Goal: Task Accomplishment & Management: Complete application form

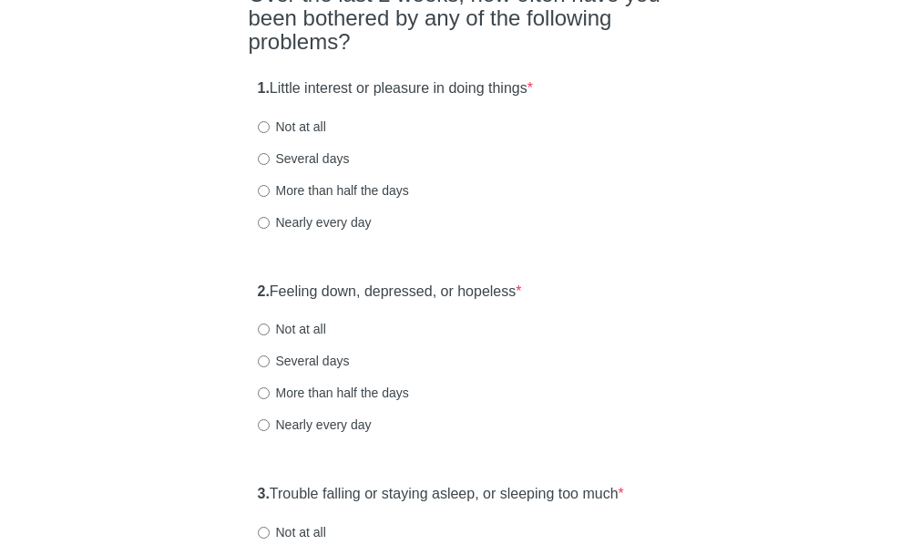
scroll to position [273, 0]
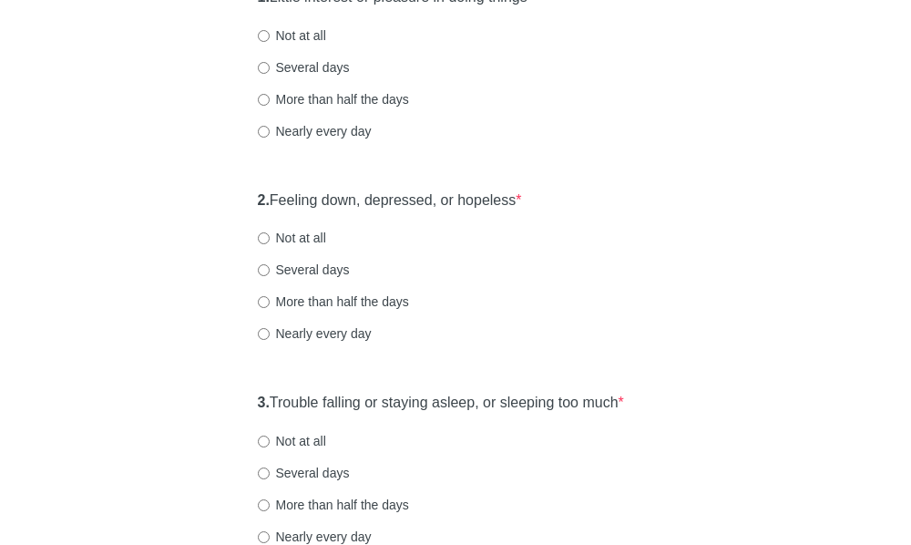
click at [296, 247] on label "Not at all" at bounding box center [292, 238] width 68 height 18
click at [270, 244] on input "Not at all" at bounding box center [264, 238] width 12 height 12
radio input "true"
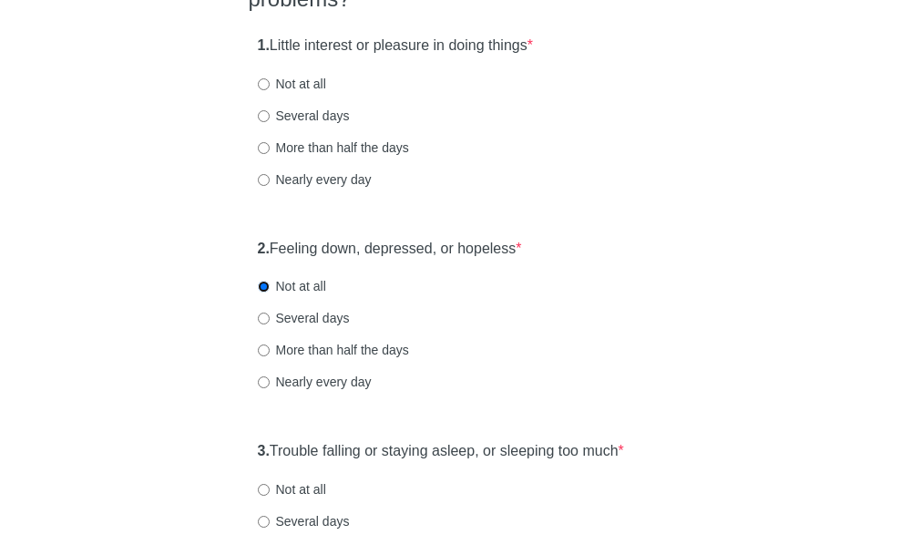
scroll to position [182, 0]
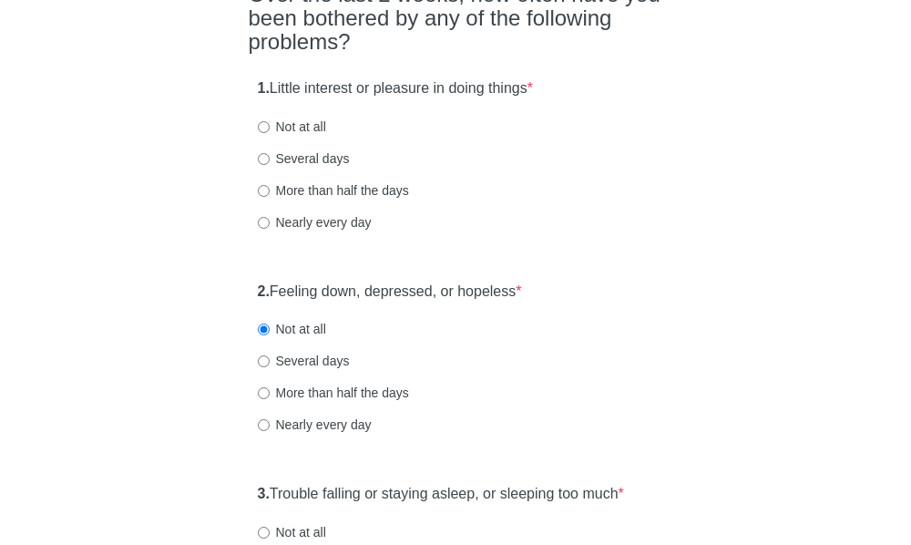
click at [304, 136] on label "Not at all" at bounding box center [292, 127] width 68 height 18
click at [270, 133] on input "Not at all" at bounding box center [264, 127] width 12 height 12
radio input "true"
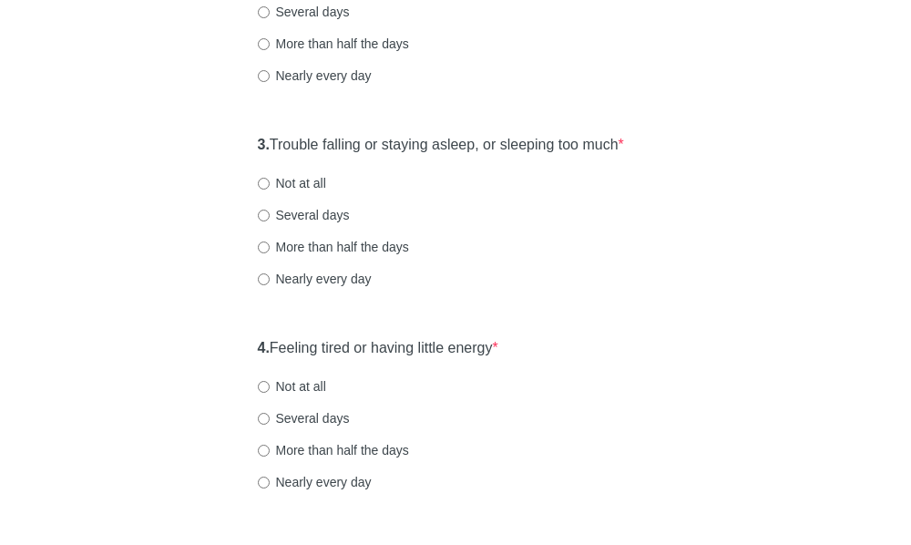
scroll to position [547, 0]
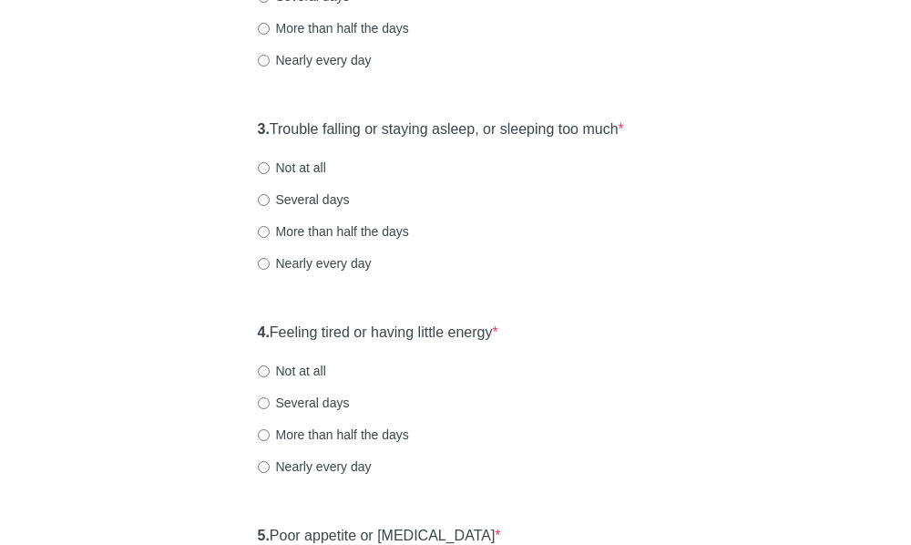
click at [306, 177] on label "Not at all" at bounding box center [292, 168] width 68 height 18
click at [270, 174] on input "Not at all" at bounding box center [264, 168] width 12 height 12
radio input "true"
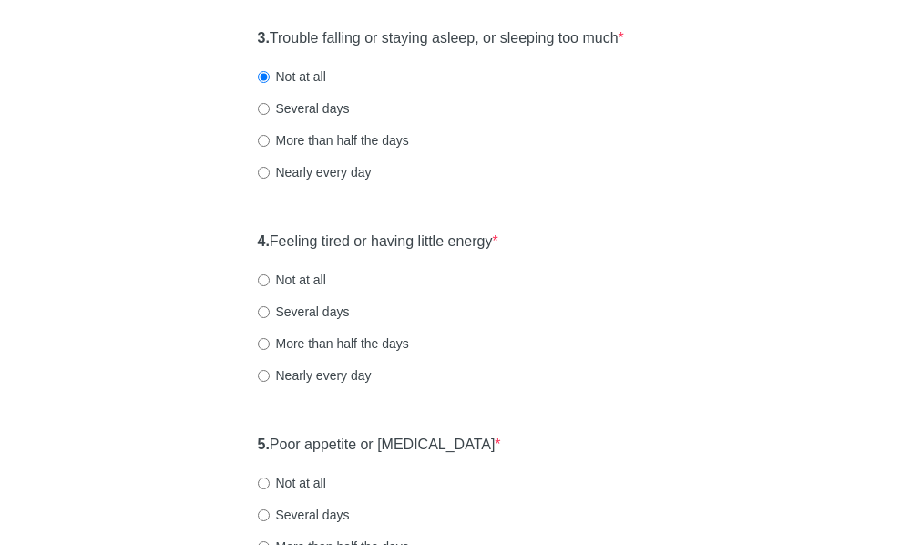
click at [300, 326] on div "4. Feeling tired or having little energy * Not at all Several days More than ha…" at bounding box center [456, 317] width 415 height 190
click at [324, 134] on div "3. Trouble falling or staying asleep, or sleeping too much * Not at all Several…" at bounding box center [456, 114] width 415 height 190
click at [332, 118] on label "Several days" at bounding box center [304, 108] width 92 height 18
click at [270, 115] on input "Several days" at bounding box center [264, 109] width 12 height 12
radio input "true"
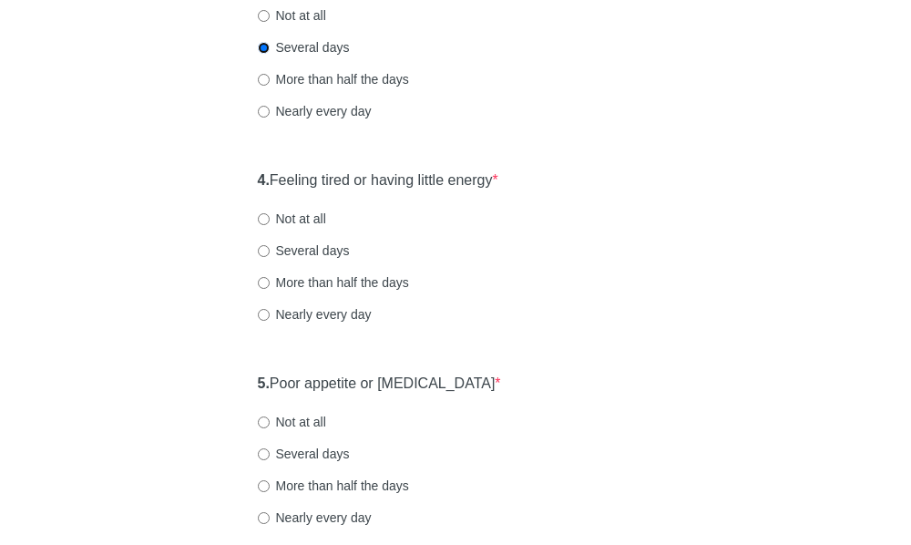
scroll to position [729, 0]
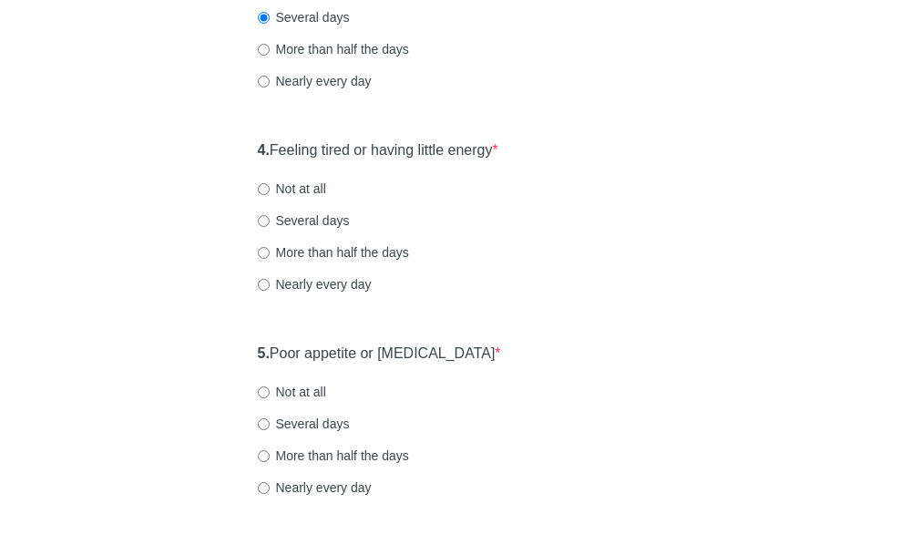
click at [303, 230] on label "Several days" at bounding box center [304, 220] width 92 height 18
click at [270, 227] on input "Several days" at bounding box center [264, 221] width 12 height 12
radio input "true"
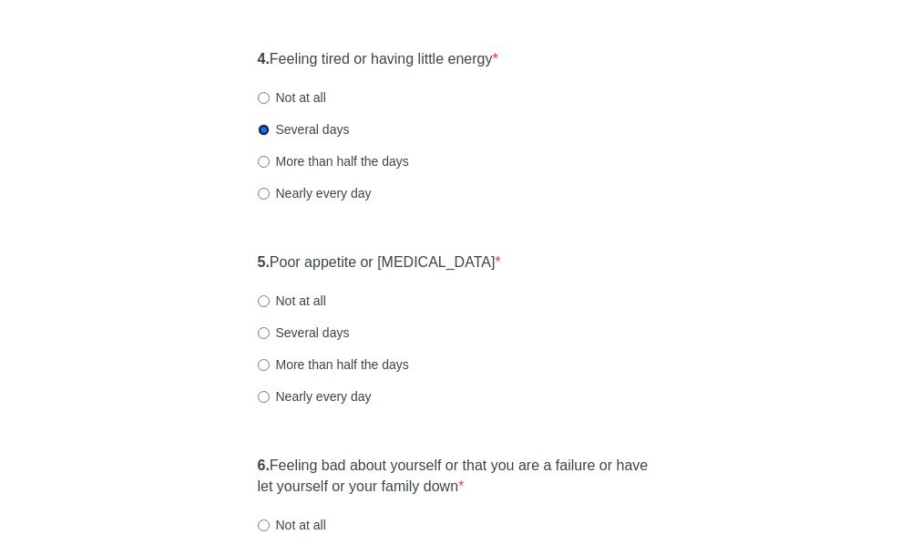
scroll to position [911, 0]
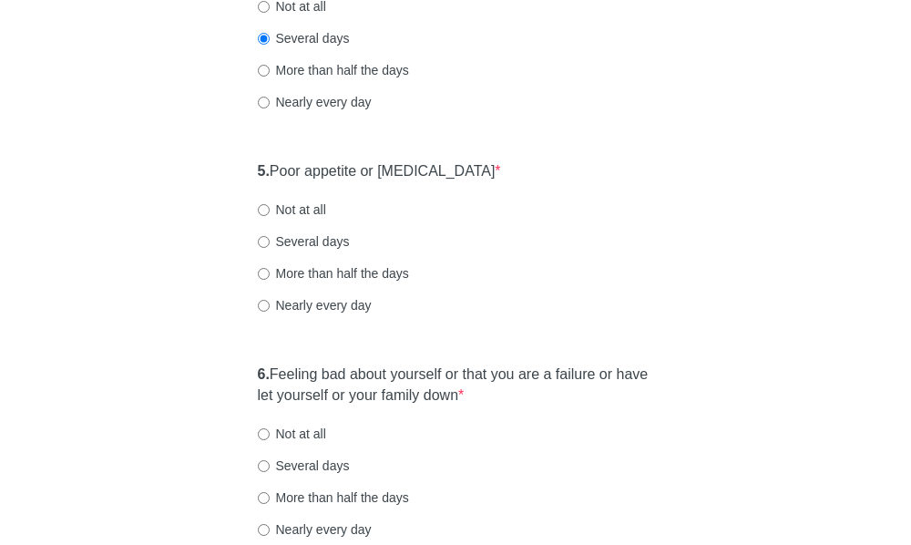
click at [323, 255] on div "5. Poor appetite or [MEDICAL_DATA] * Not at all Several days More than half the…" at bounding box center [456, 247] width 415 height 190
click at [315, 219] on label "Not at all" at bounding box center [292, 209] width 68 height 18
click at [270, 216] on input "Not at all" at bounding box center [264, 210] width 12 height 12
radio input "true"
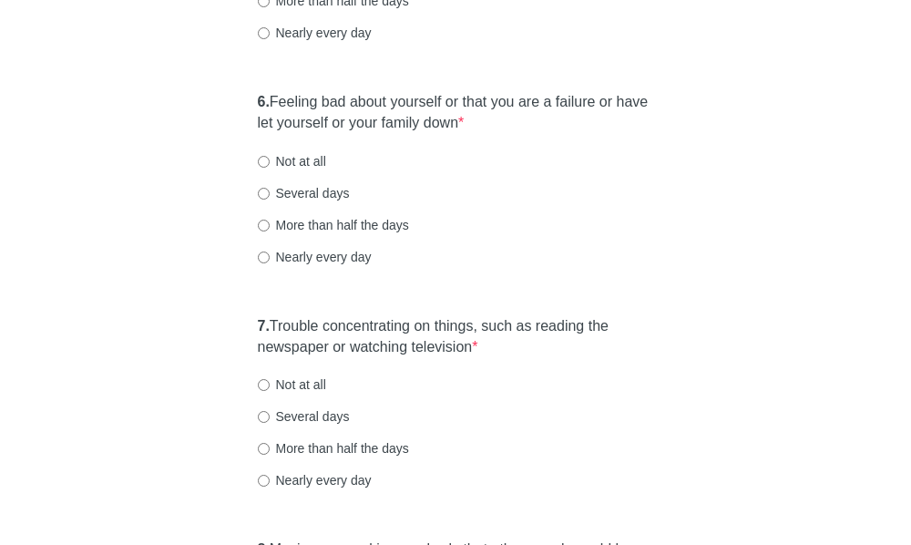
scroll to position [1185, 0]
click at [303, 169] on label "Not at all" at bounding box center [292, 160] width 68 height 18
click at [270, 167] on input "Not at all" at bounding box center [264, 161] width 12 height 12
radio input "true"
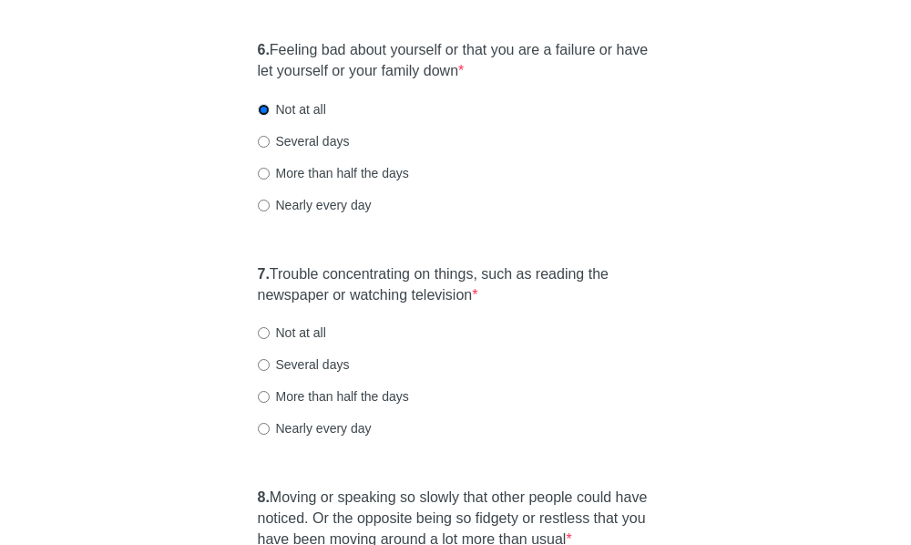
scroll to position [1276, 0]
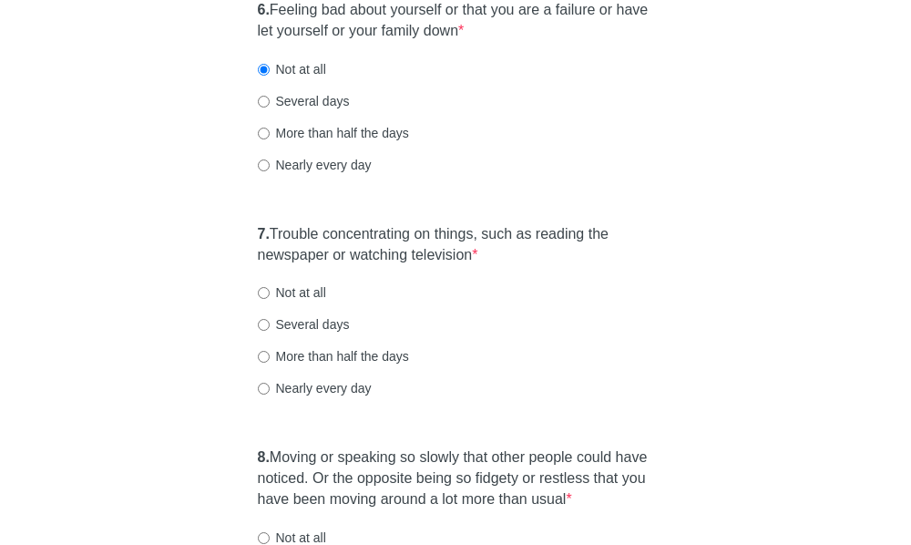
click at [272, 349] on div "7. Trouble concentrating on things, such as reading the newspaper or watching t…" at bounding box center [456, 320] width 415 height 210
click at [295, 302] on label "Not at all" at bounding box center [292, 292] width 68 height 18
click at [270, 299] on input "Not at all" at bounding box center [264, 293] width 12 height 12
radio input "true"
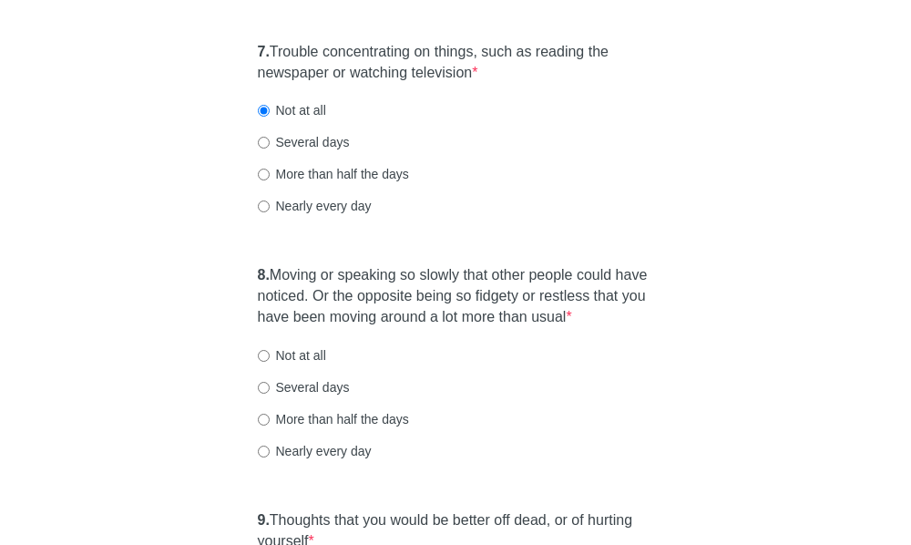
drag, startPoint x: 291, startPoint y: 182, endPoint x: 474, endPoint y: 291, distance: 212.8
click at [292, 151] on label "Several days" at bounding box center [304, 142] width 92 height 18
click at [270, 149] on input "Several days" at bounding box center [264, 143] width 12 height 12
radio input "true"
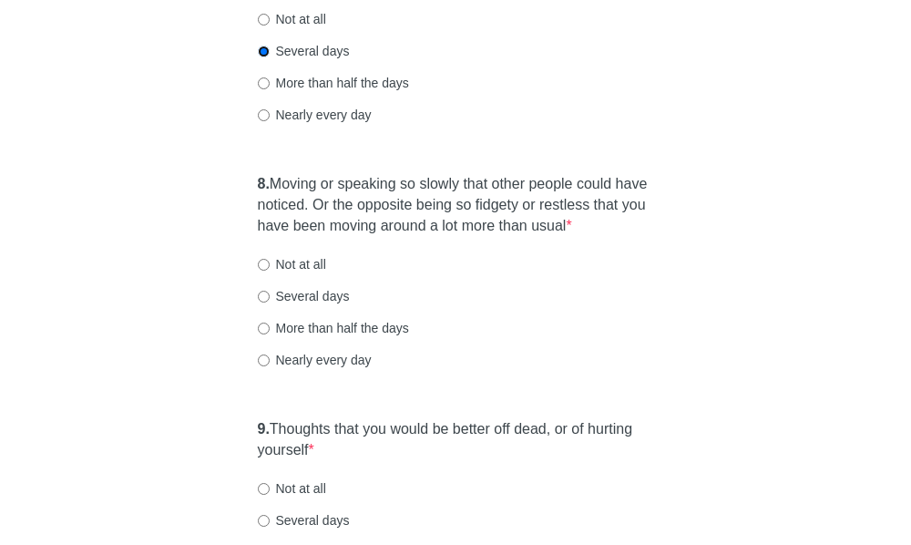
scroll to position [1640, 0]
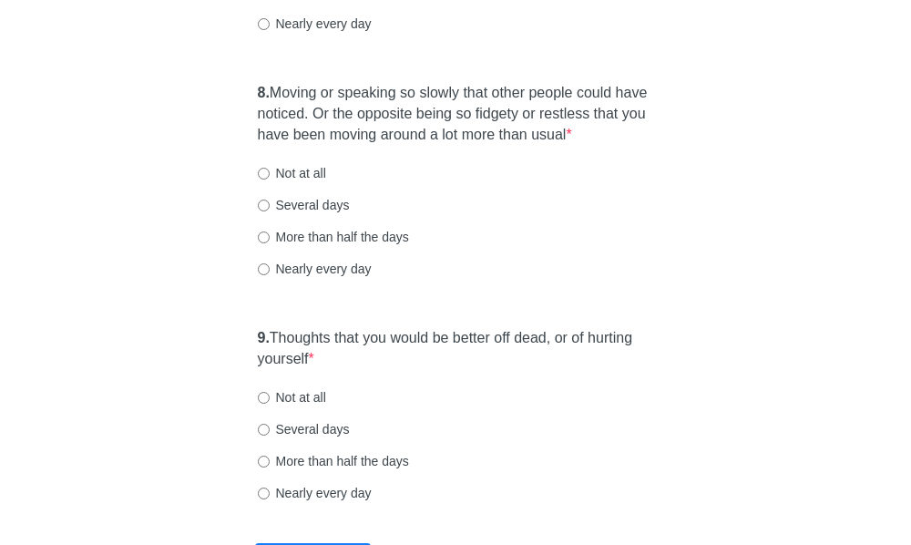
click at [284, 182] on label "Not at all" at bounding box center [292, 173] width 68 height 18
click at [270, 180] on input "Not at all" at bounding box center [264, 174] width 12 height 12
radio input "true"
click at [292, 406] on label "Not at all" at bounding box center [292, 397] width 68 height 18
click at [270, 404] on input "Not at all" at bounding box center [264, 398] width 12 height 12
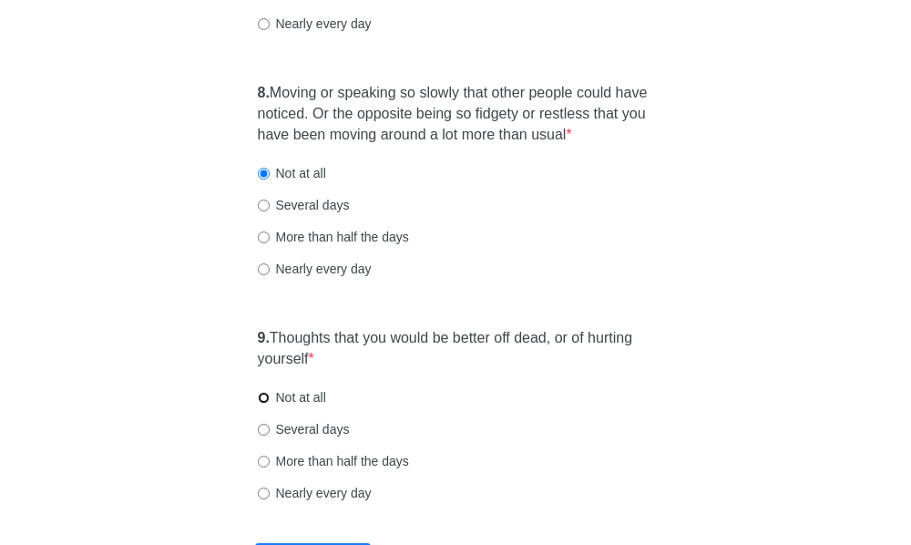
radio input "true"
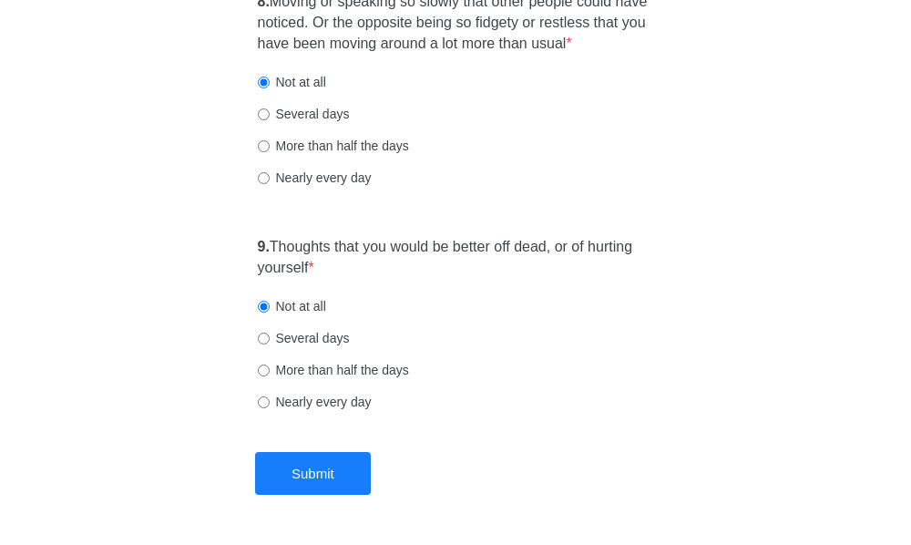
click at [309, 123] on label "Several days" at bounding box center [304, 114] width 92 height 18
click at [270, 120] on input "Several days" at bounding box center [264, 114] width 12 height 12
radio input "true"
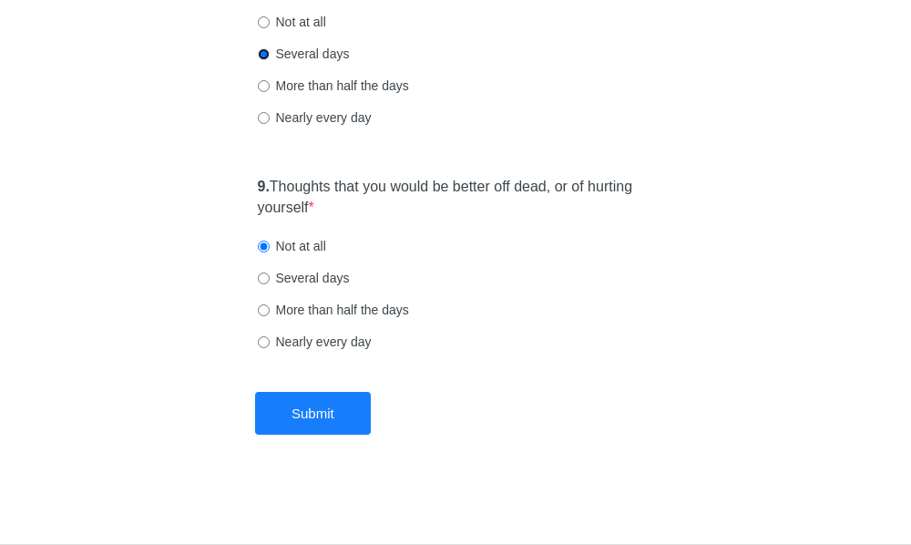
scroll to position [1827, 0]
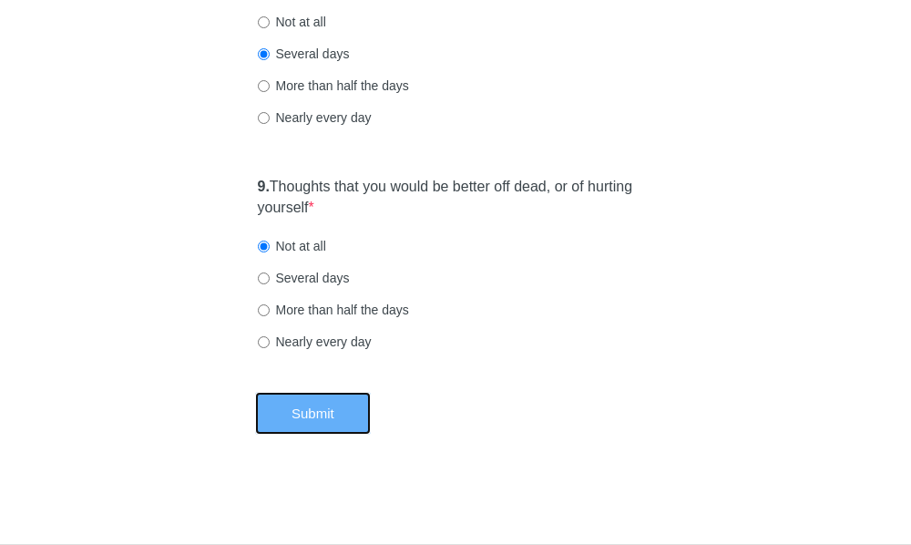
click at [300, 412] on button "Submit" at bounding box center [313, 413] width 116 height 43
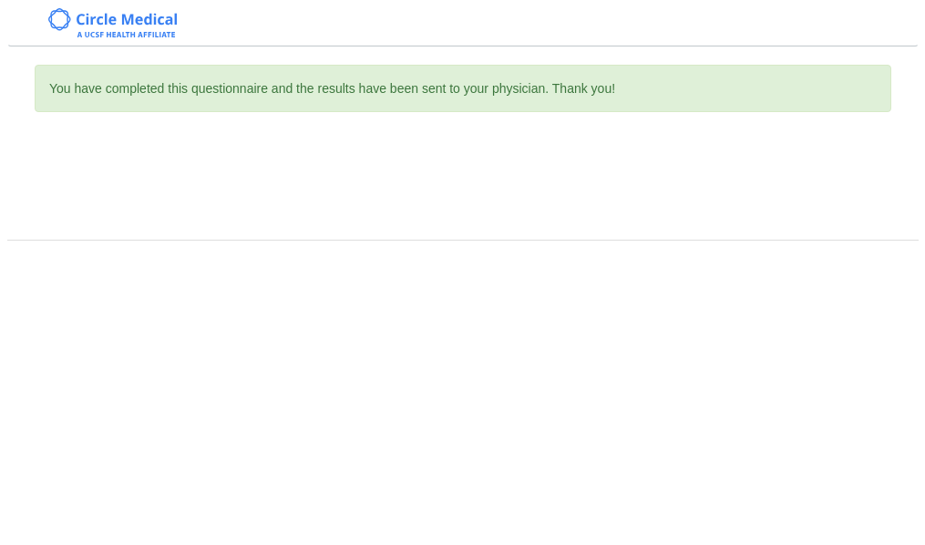
scroll to position [0, 0]
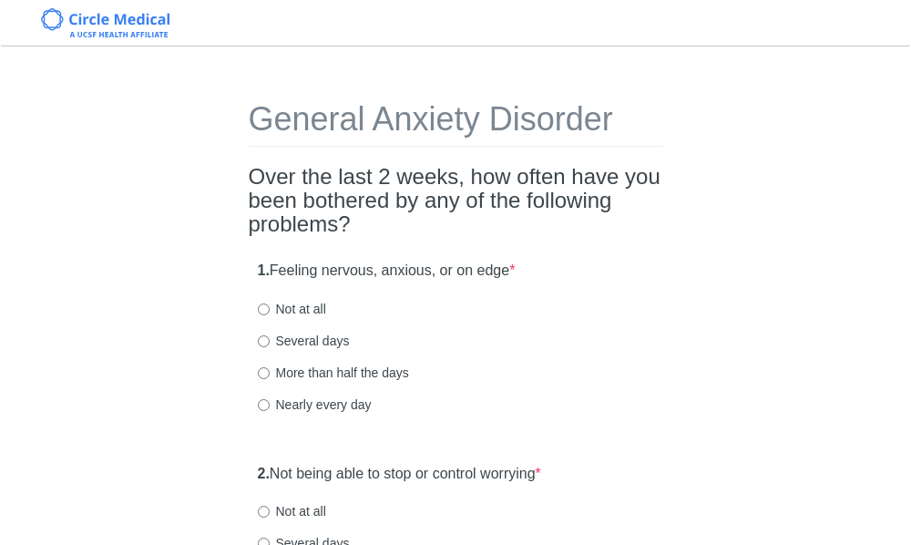
scroll to position [91, 0]
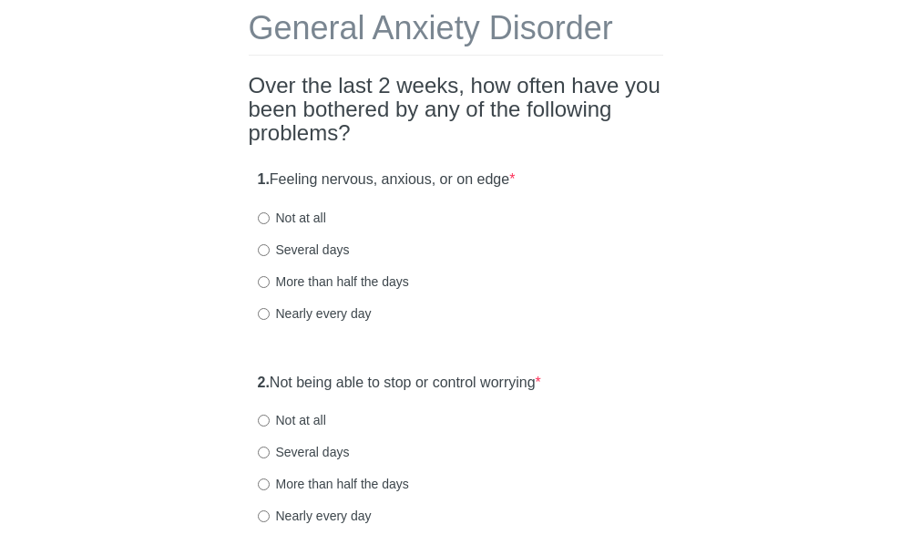
click at [307, 253] on label "Several days" at bounding box center [304, 250] width 92 height 18
click at [270, 253] on input "Several days" at bounding box center [264, 250] width 12 height 12
radio input "true"
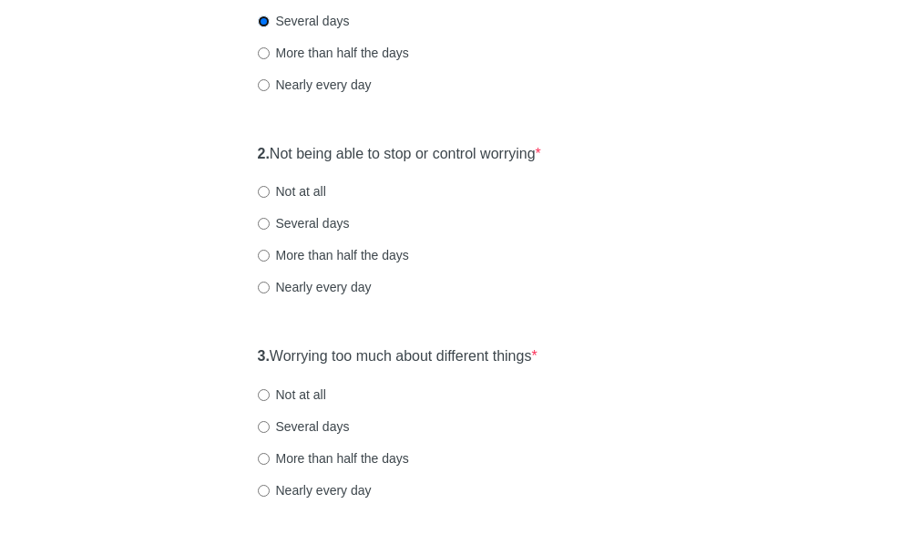
scroll to position [364, 0]
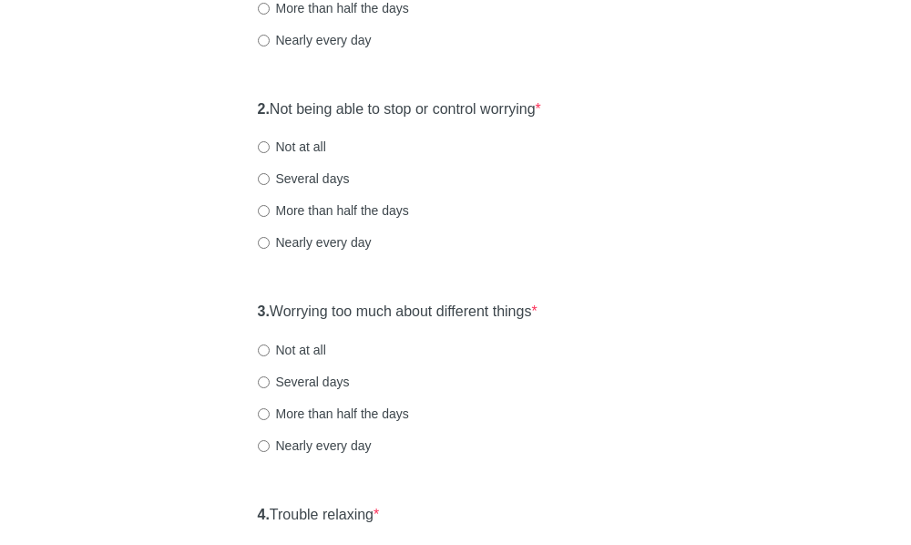
click at [315, 348] on label "Not at all" at bounding box center [292, 350] width 68 height 18
click at [270, 348] on input "Not at all" at bounding box center [264, 350] width 12 height 12
radio input "true"
click at [298, 149] on label "Not at all" at bounding box center [292, 147] width 68 height 18
click at [270, 149] on input "Not at all" at bounding box center [264, 147] width 12 height 12
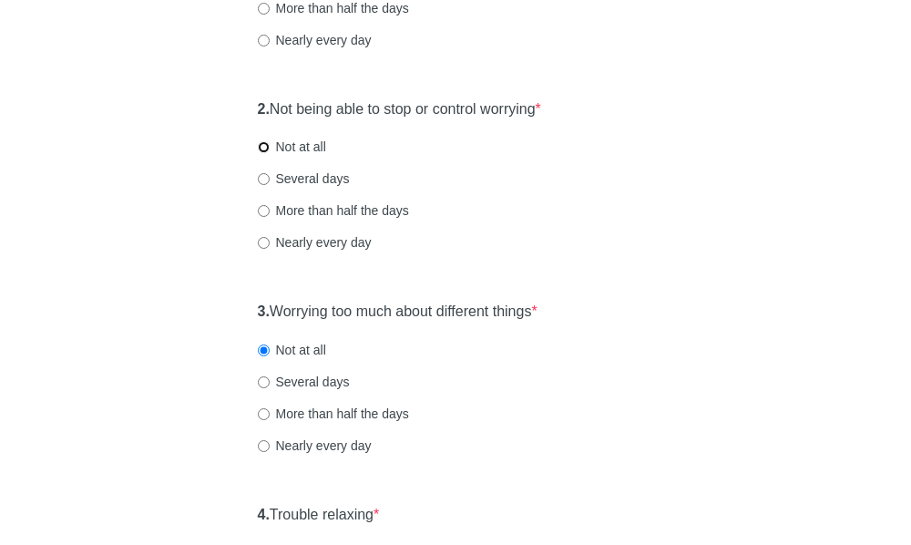
radio input "true"
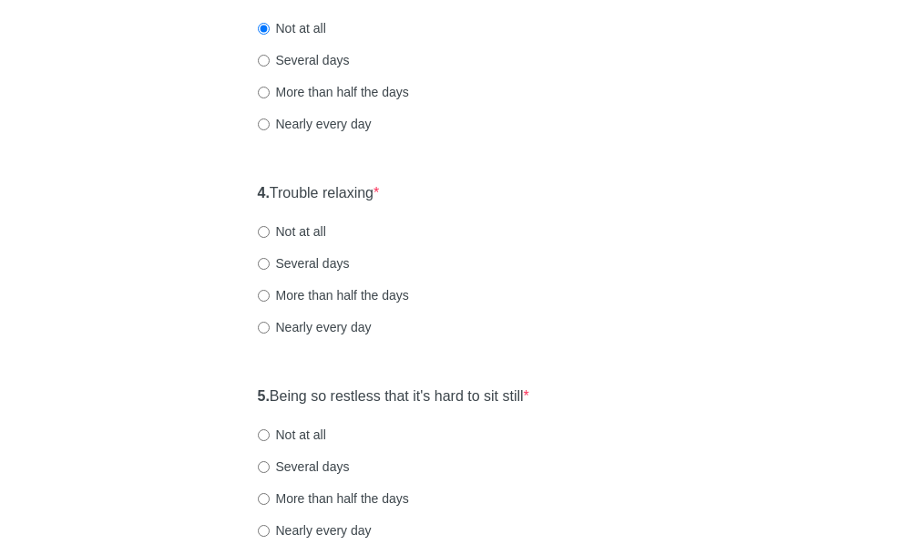
scroll to position [729, 0]
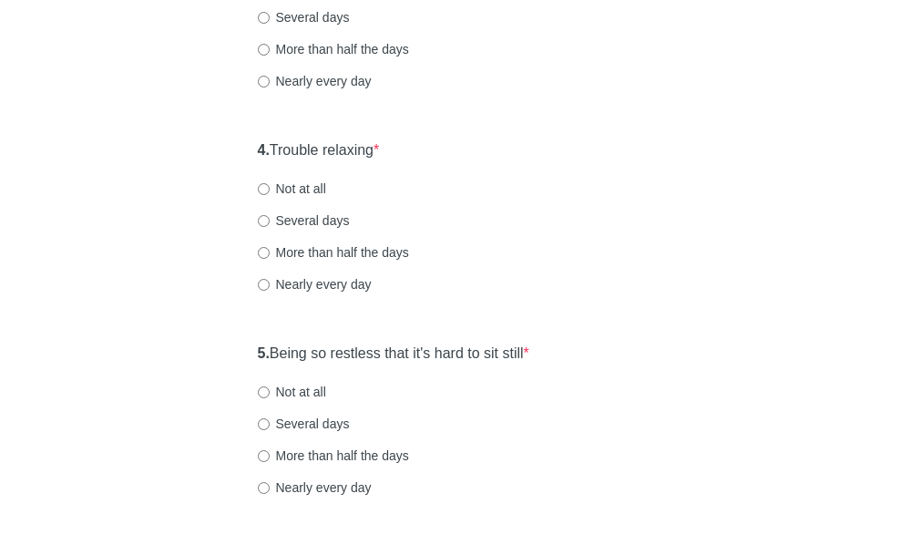
click at [313, 221] on label "Several days" at bounding box center [304, 220] width 92 height 18
click at [270, 221] on input "Several days" at bounding box center [264, 221] width 12 height 12
radio input "true"
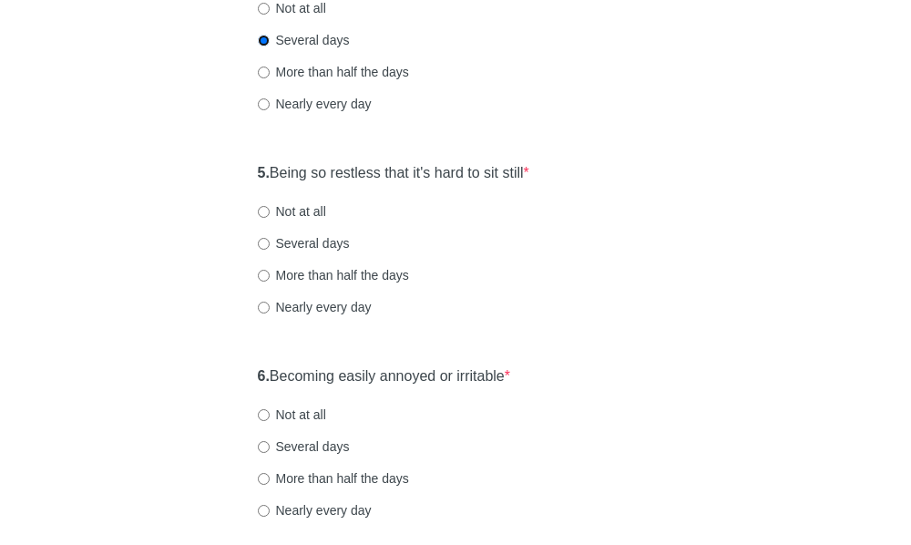
scroll to position [911, 0]
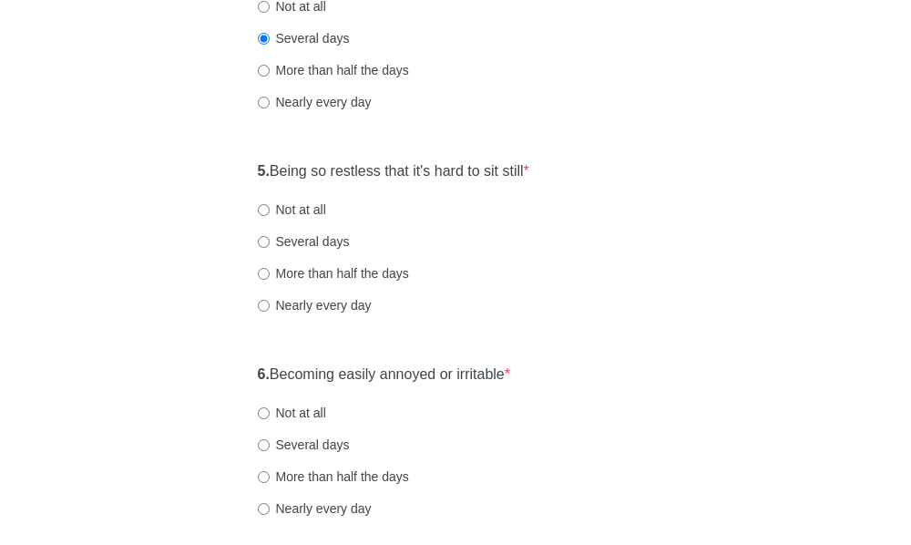
click at [315, 242] on label "Several days" at bounding box center [304, 241] width 92 height 18
click at [270, 242] on input "Several days" at bounding box center [264, 242] width 12 height 12
radio input "true"
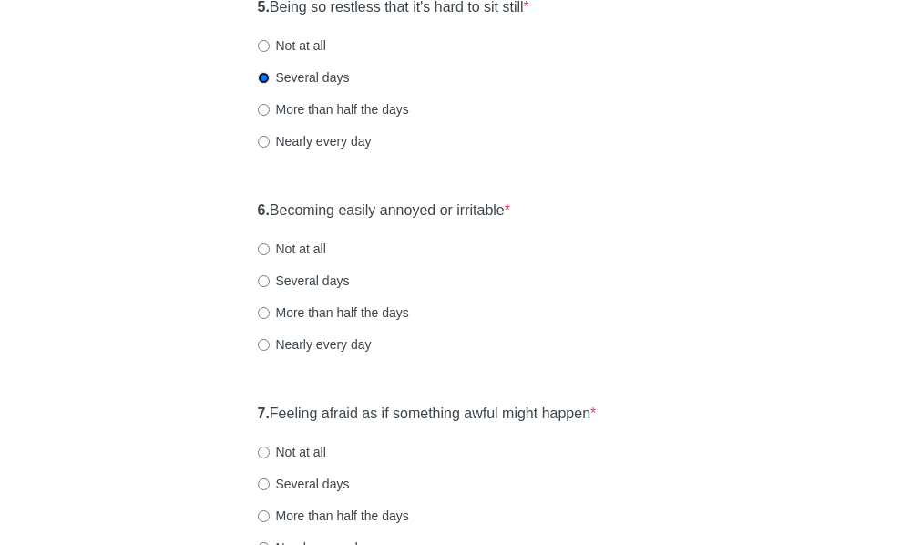
scroll to position [1093, 0]
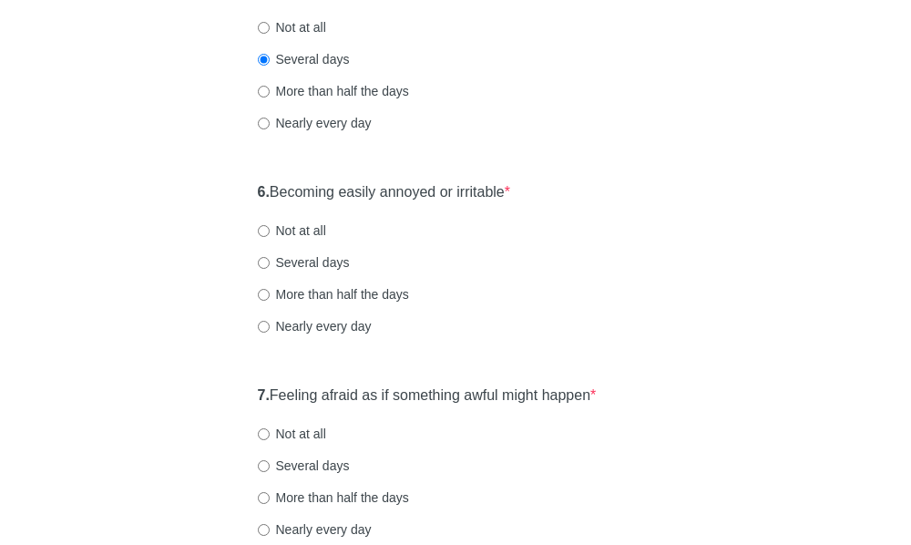
click at [308, 267] on label "Several days" at bounding box center [304, 262] width 92 height 18
click at [270, 267] on input "Several days" at bounding box center [264, 263] width 12 height 12
radio input "true"
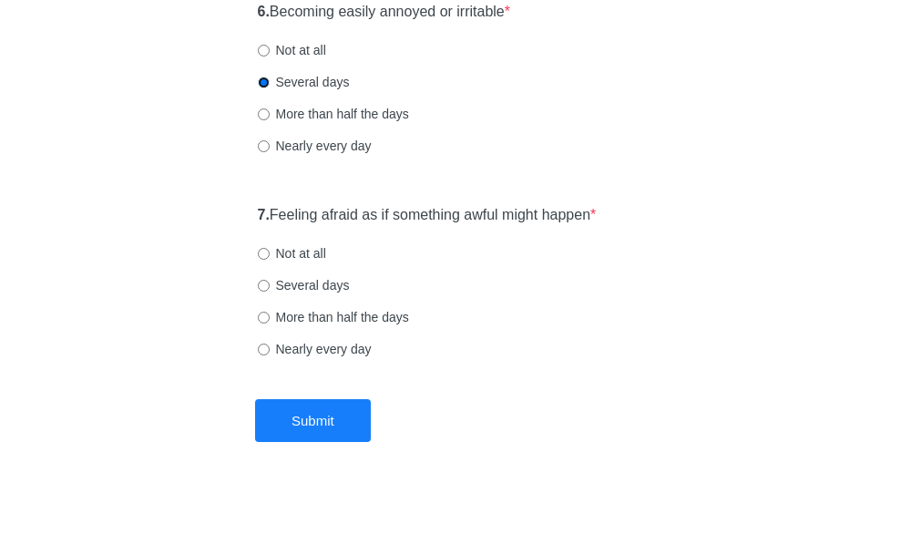
scroll to position [1276, 0]
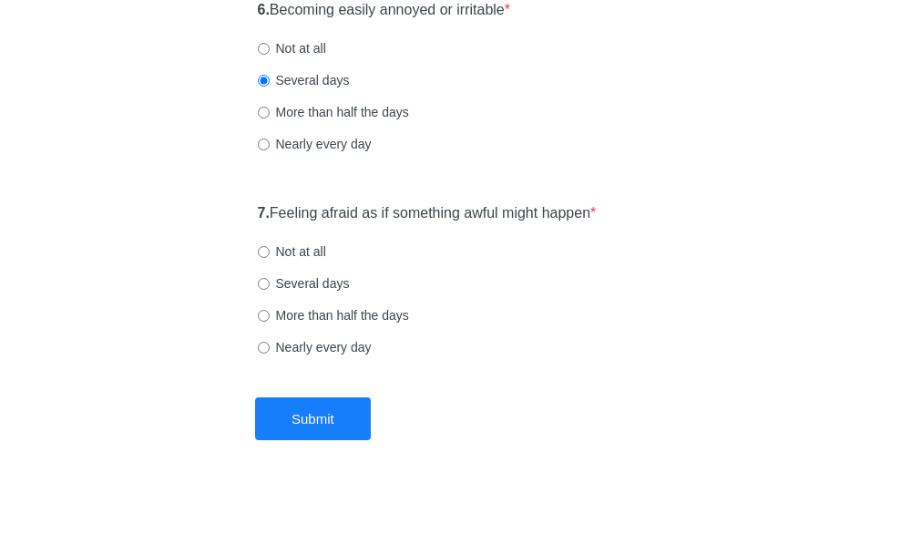
click at [298, 250] on label "Not at all" at bounding box center [292, 251] width 68 height 18
click at [270, 250] on input "Not at all" at bounding box center [264, 252] width 12 height 12
radio input "true"
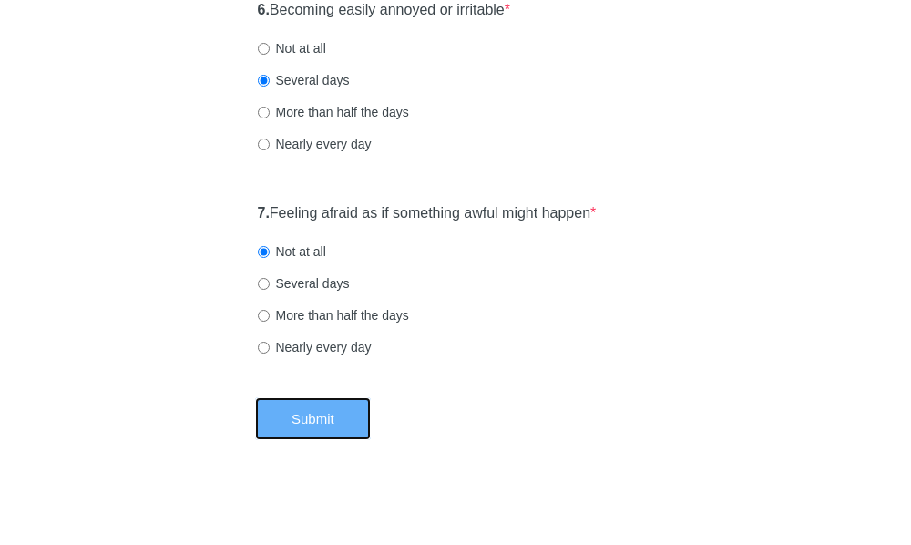
click at [332, 412] on button "Submit" at bounding box center [313, 418] width 116 height 43
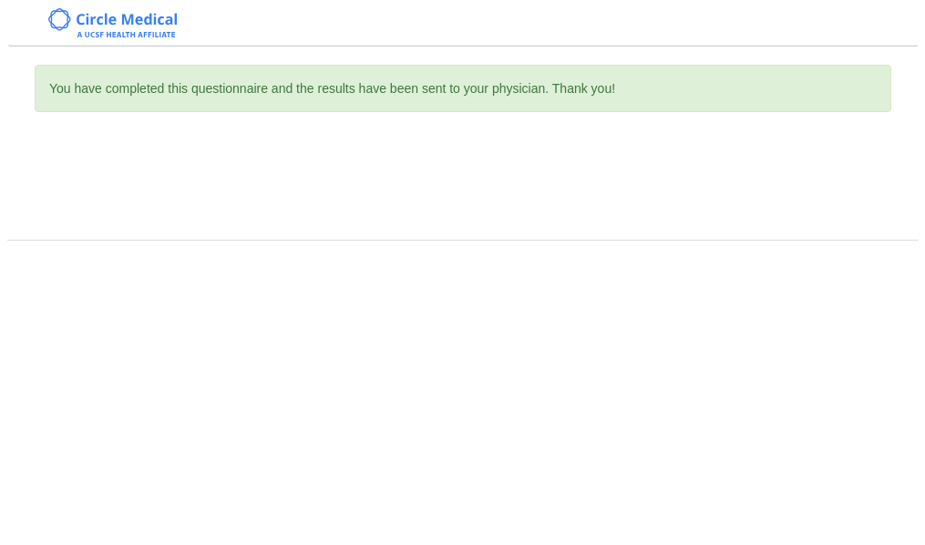
scroll to position [0, 0]
